Goal: Information Seeking & Learning: Learn about a topic

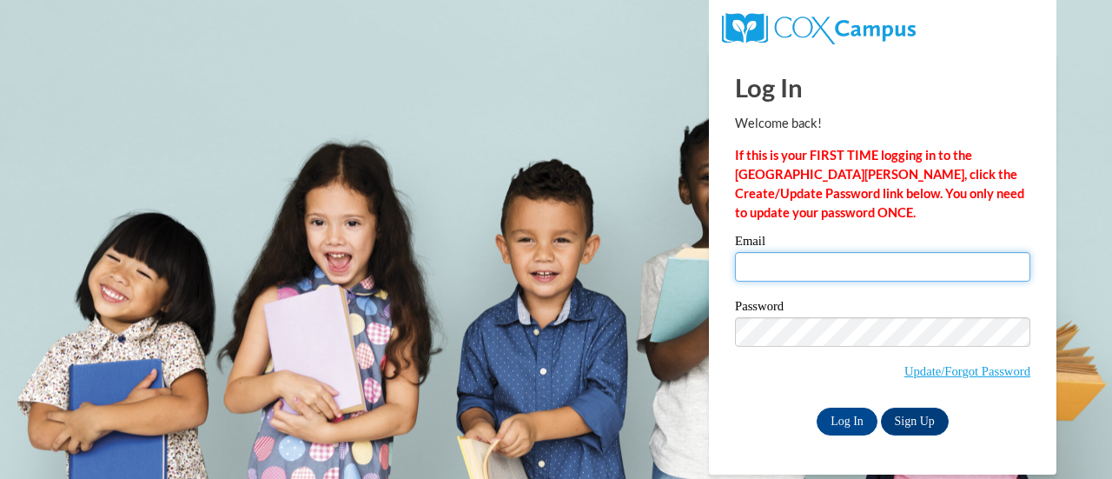
click at [851, 271] on input "Email" at bounding box center [882, 267] width 295 height 30
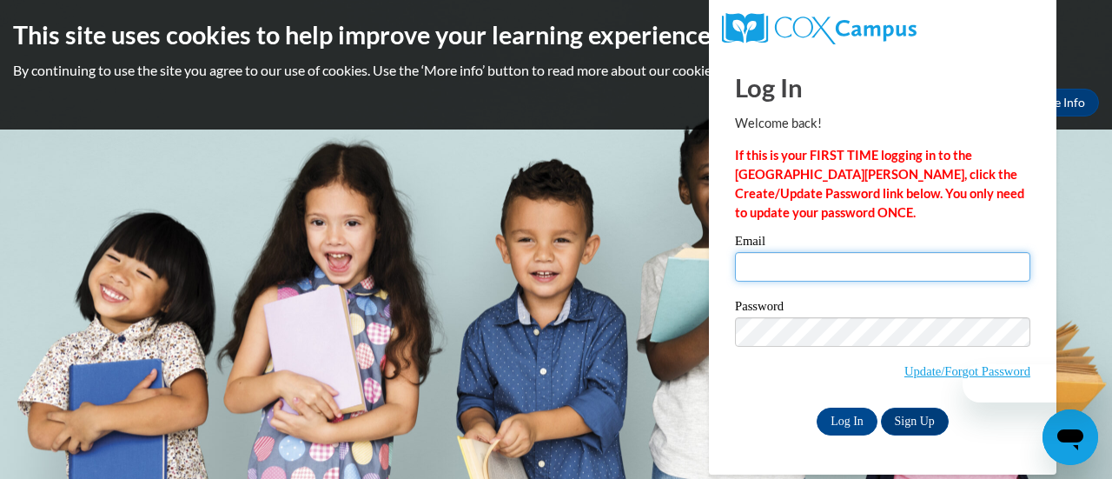
type input "grantc4@fultonschools.org"
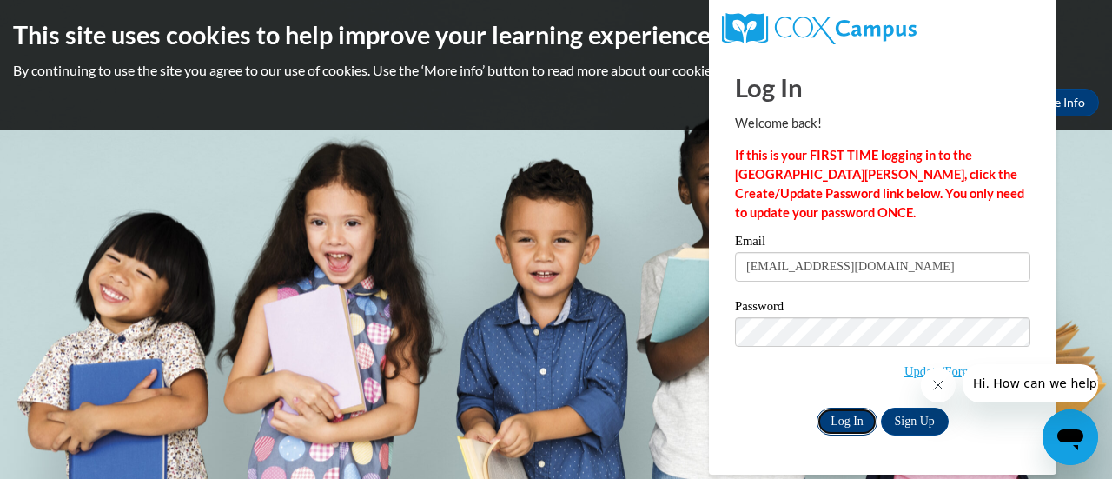
click at [849, 425] on input "Log In" at bounding box center [847, 421] width 61 height 28
click at [932, 386] on icon "Close message from company" at bounding box center [937, 385] width 14 height 14
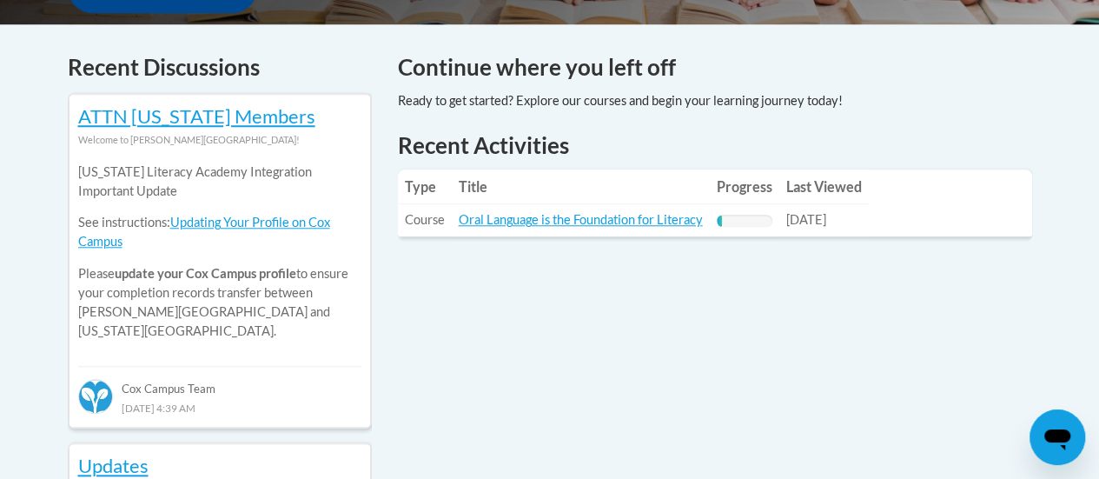
scroll to position [718, 0]
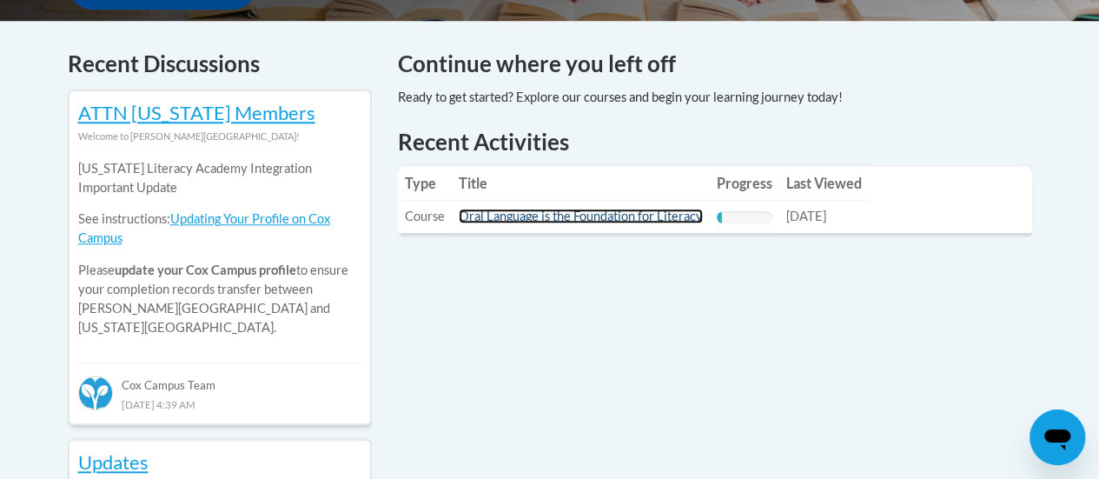
click at [647, 218] on link "Oral Language is the Foundation for Literacy" at bounding box center [581, 215] width 244 height 15
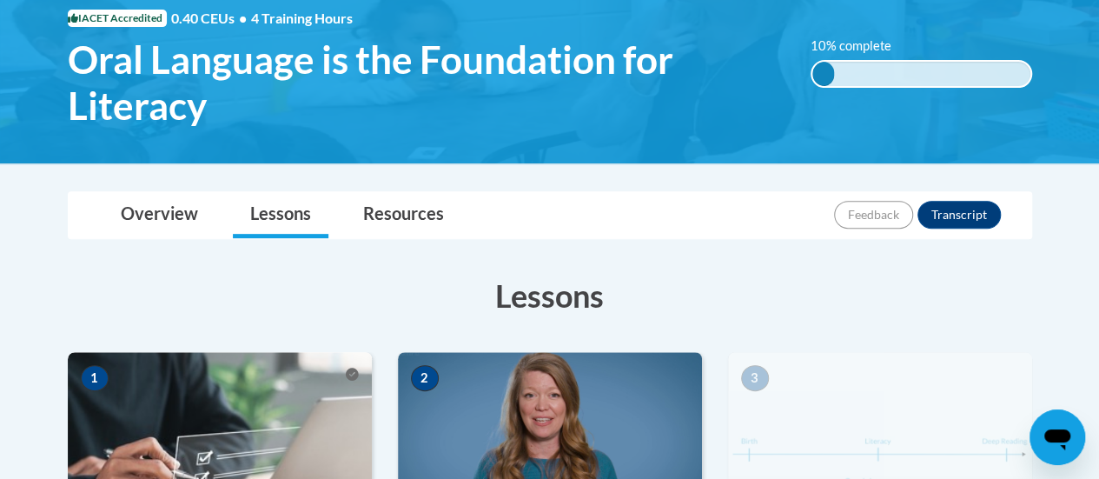
scroll to position [277, 0]
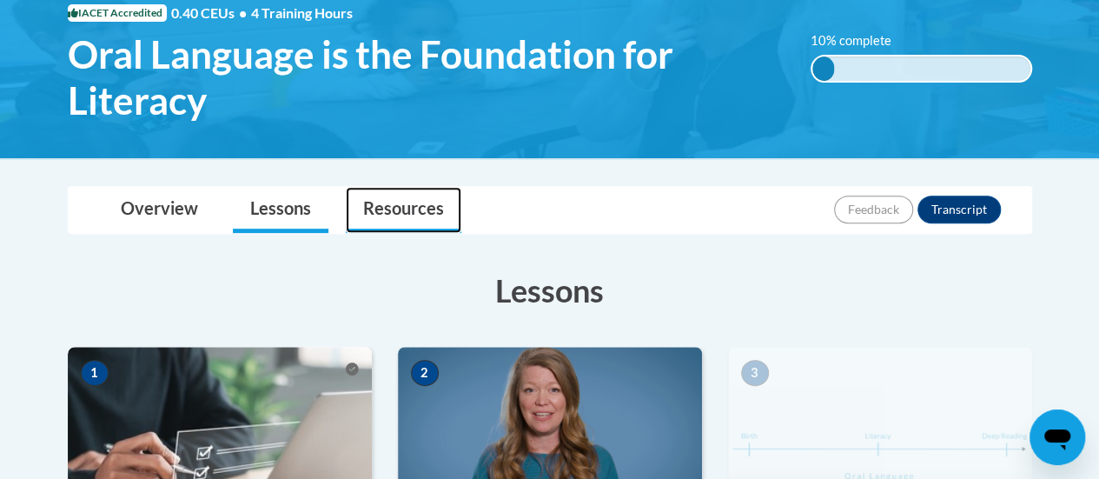
click at [429, 204] on link "Resources" at bounding box center [404, 210] width 116 height 46
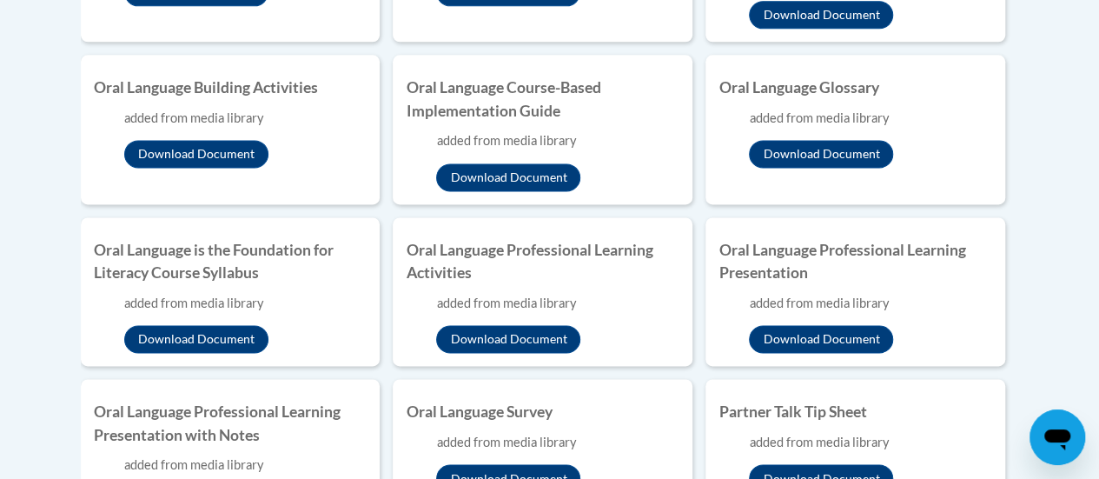
scroll to position [1172, 0]
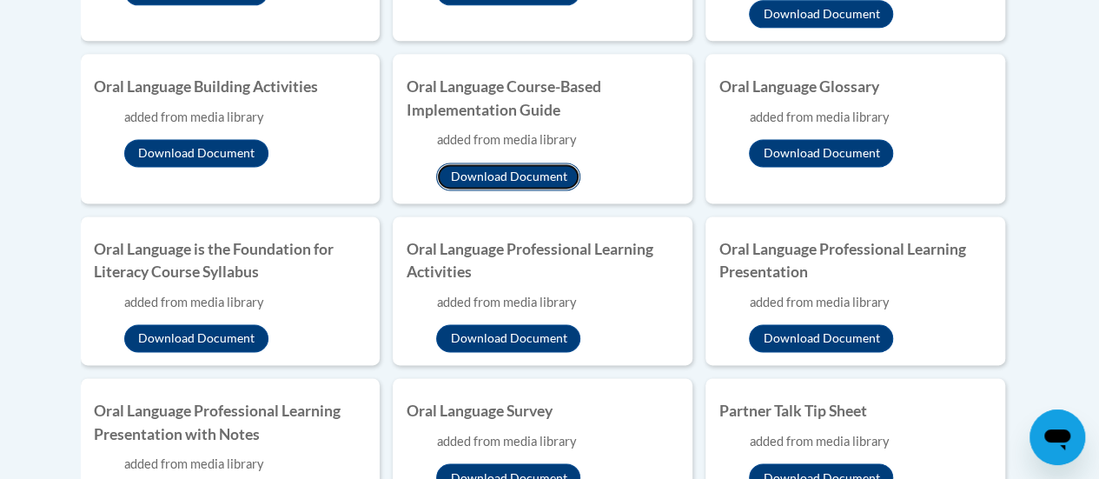
click at [550, 173] on button "Download Document" at bounding box center [508, 176] width 144 height 28
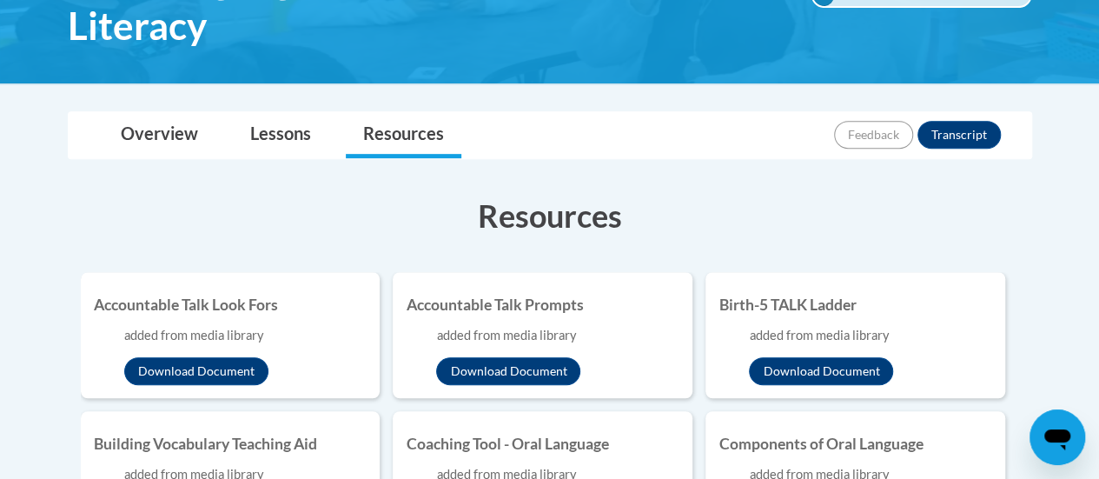
scroll to position [0, 0]
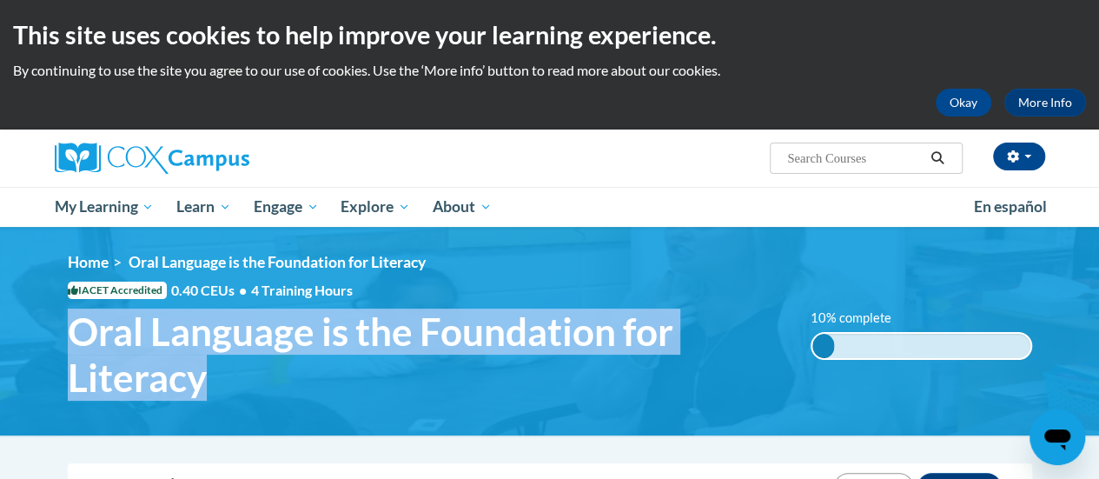
drag, startPoint x: 244, startPoint y: 387, endPoint x: 72, endPoint y: 341, distance: 177.8
click at [72, 341] on span "Oral Language is the Foundation for Literacy" at bounding box center [426, 354] width 717 height 92
copy span "Oral Language is the Foundation for Literacy"
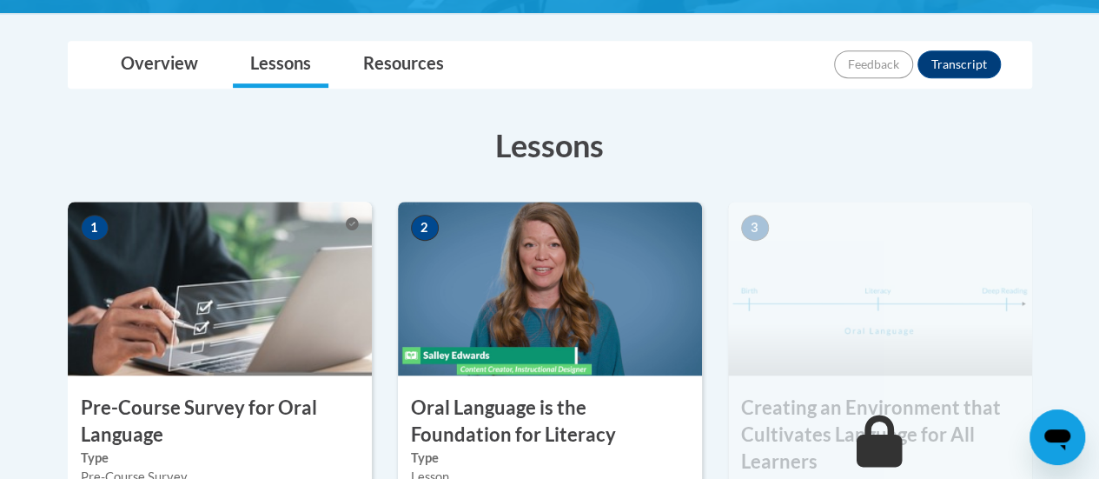
scroll to position [425, 0]
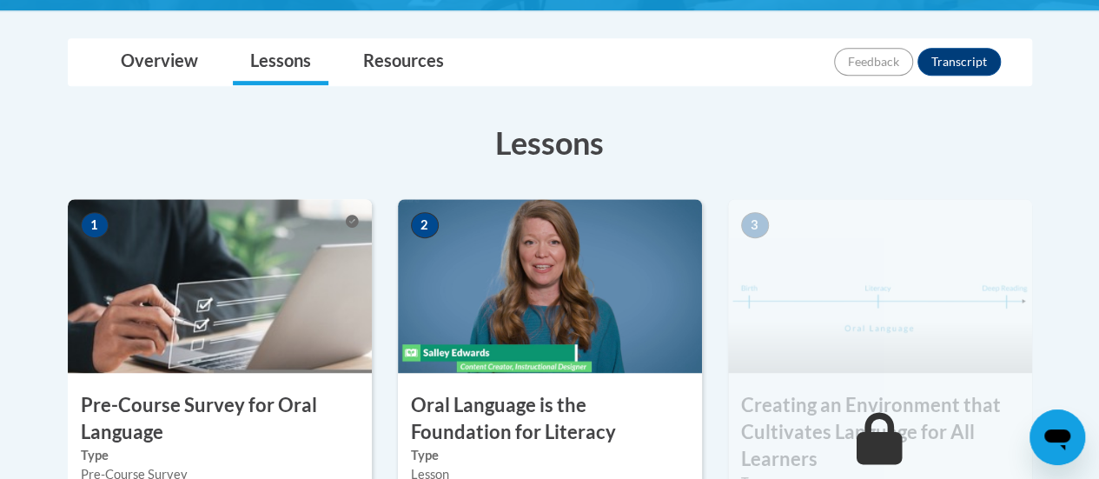
click at [481, 336] on img at bounding box center [550, 286] width 304 height 174
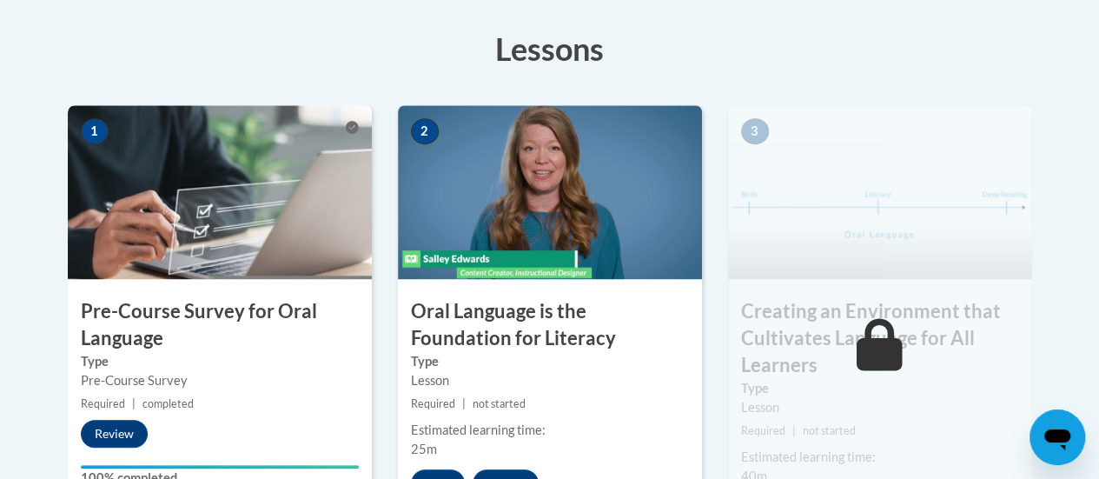
scroll to position [559, 0]
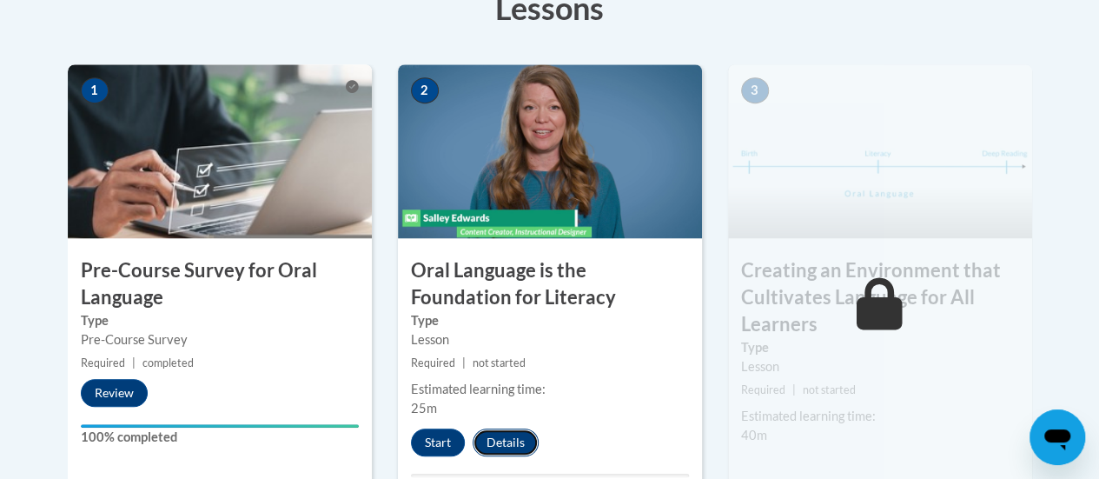
click at [499, 432] on button "Details" at bounding box center [506, 442] width 66 height 28
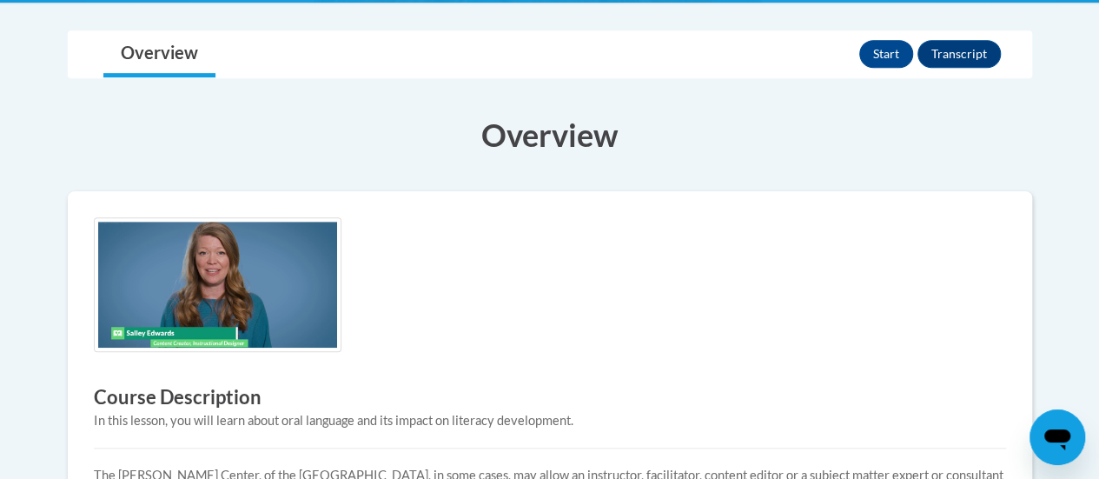
scroll to position [709, 0]
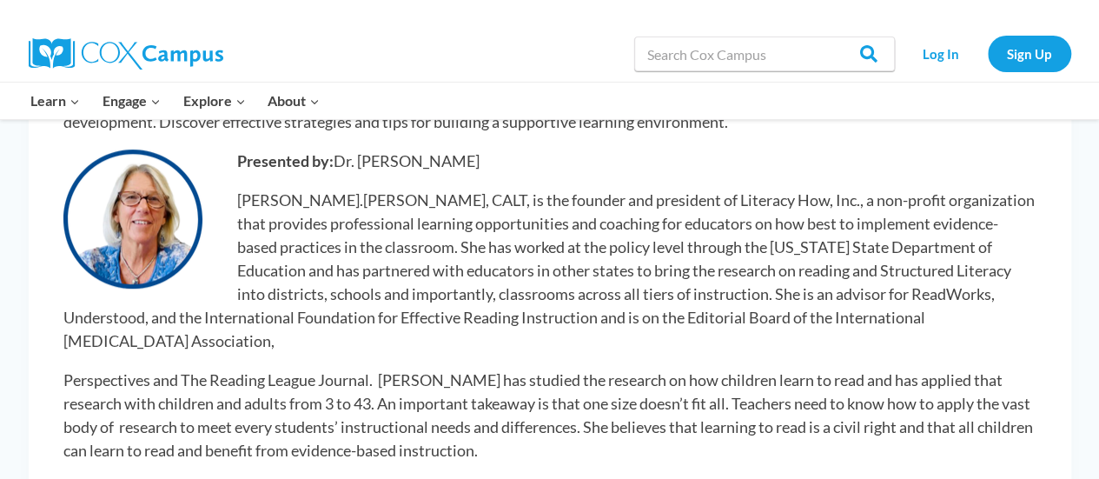
scroll to position [394, 0]
